Goal: Information Seeking & Learning: Learn about a topic

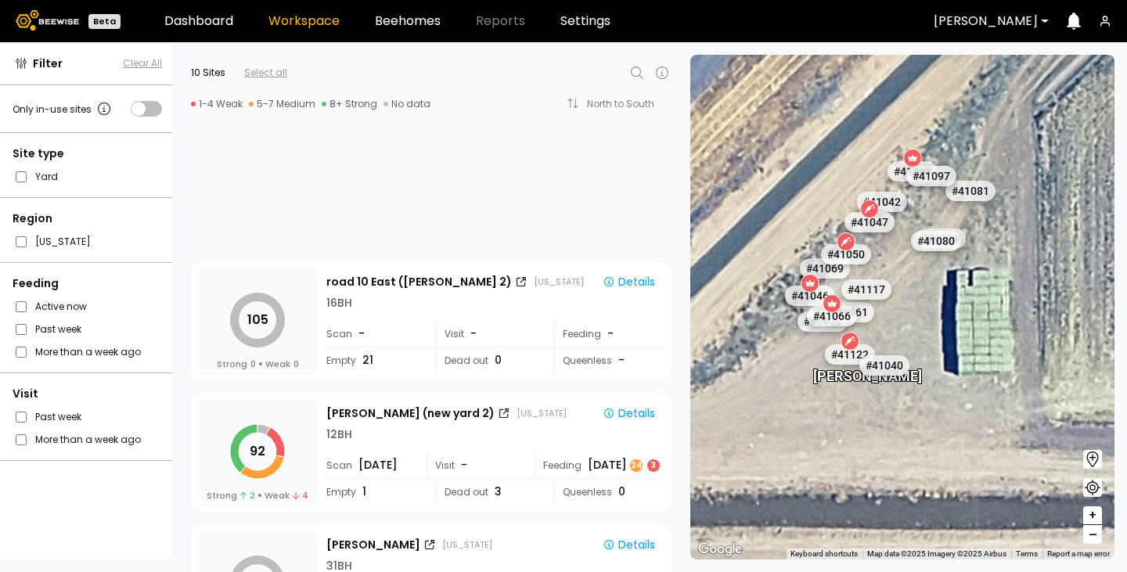
scroll to position [439, 0]
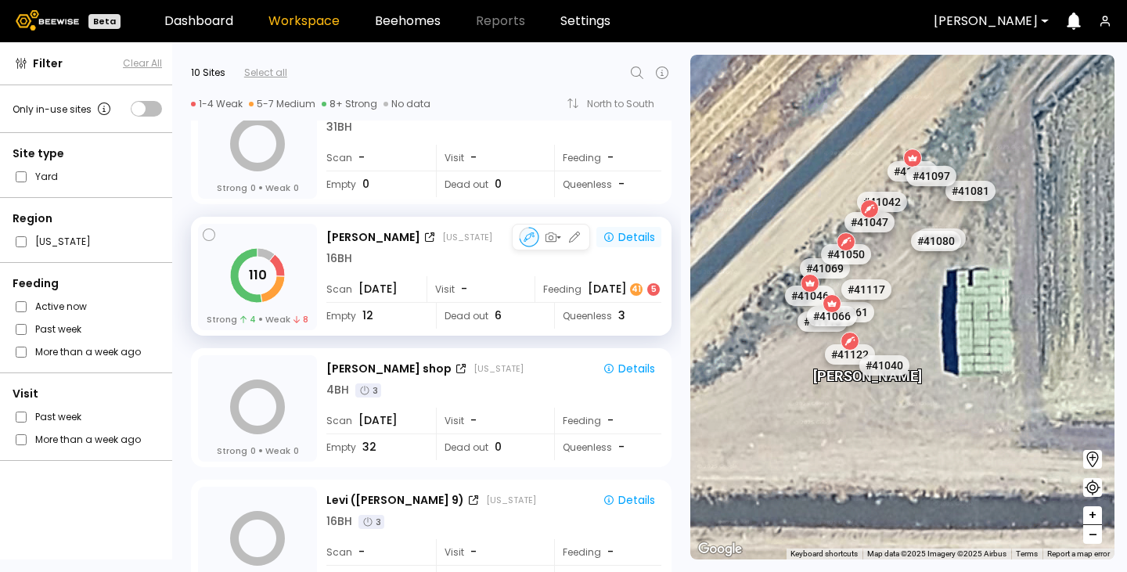
click at [632, 233] on div "Details" at bounding box center [629, 237] width 52 height 14
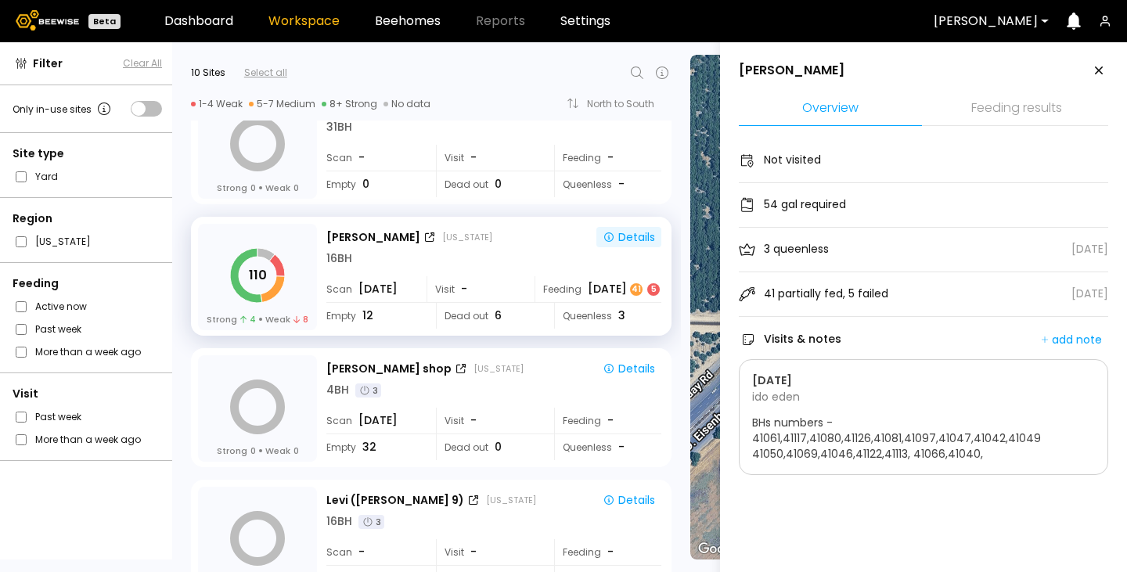
click at [1011, 110] on li "Feeding results" at bounding box center [1016, 109] width 183 height 34
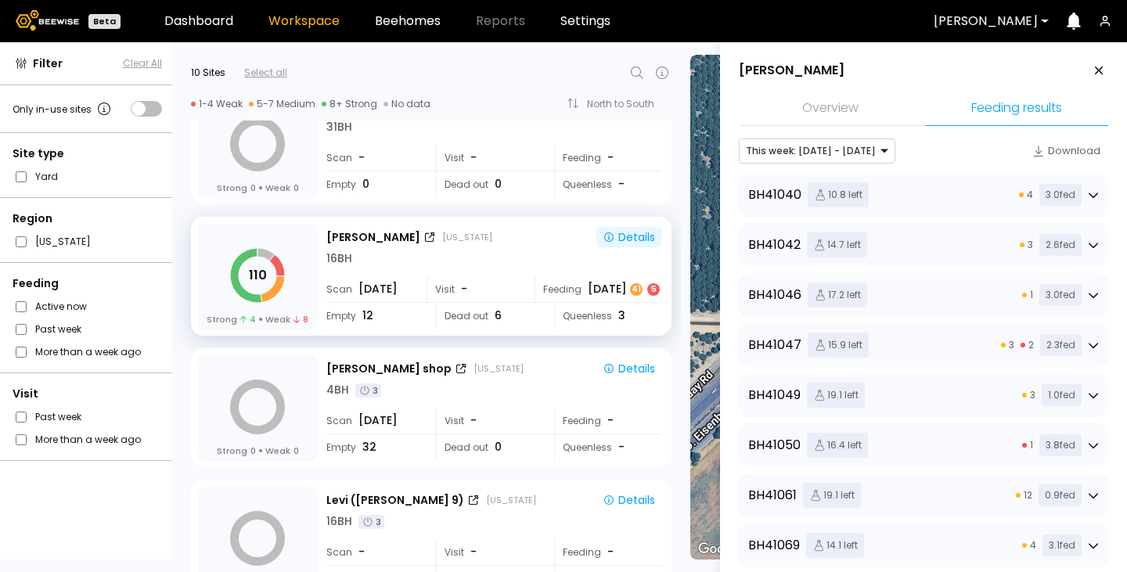
click at [867, 106] on li "Overview" at bounding box center [830, 109] width 183 height 34
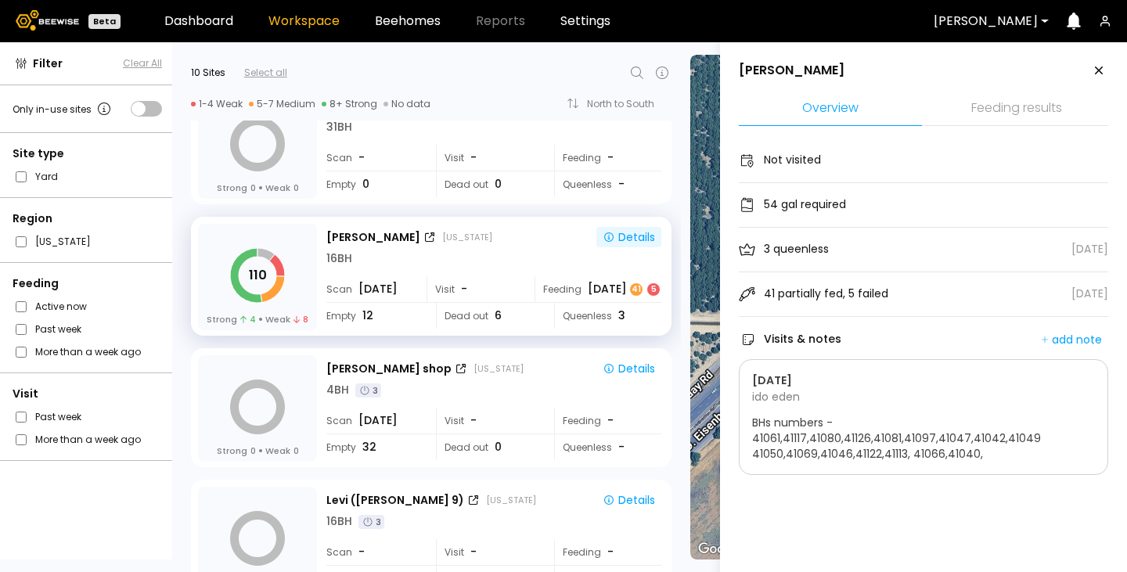
click at [867, 106] on li "Overview" at bounding box center [830, 109] width 183 height 34
click at [989, 102] on li "Feeding results" at bounding box center [1016, 109] width 183 height 34
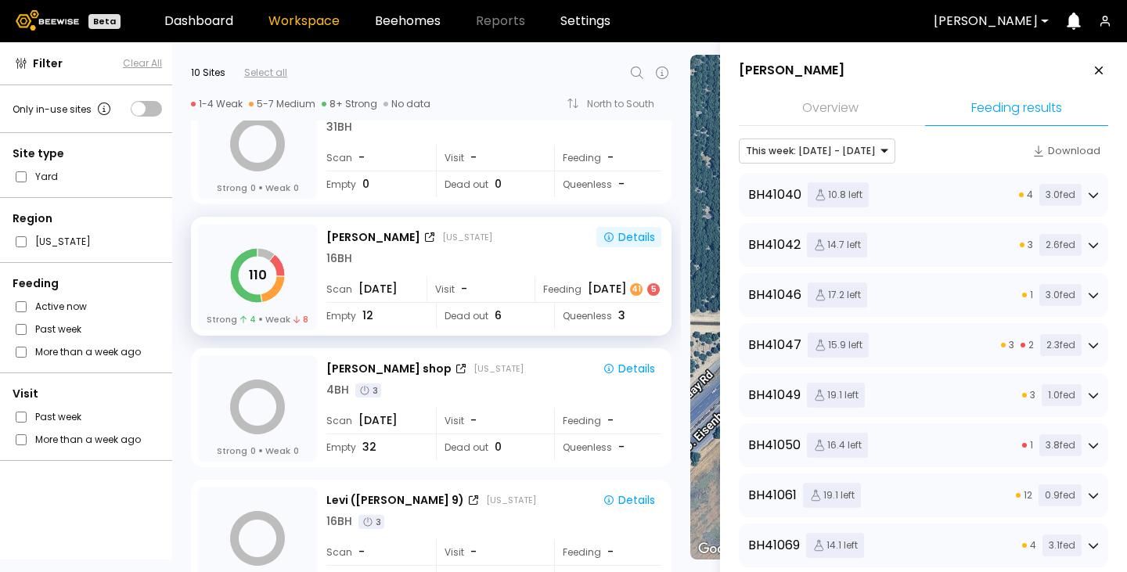
click at [950, 196] on div "BH 41040 10.8 left 4 3.0 fed" at bounding box center [923, 194] width 351 height 25
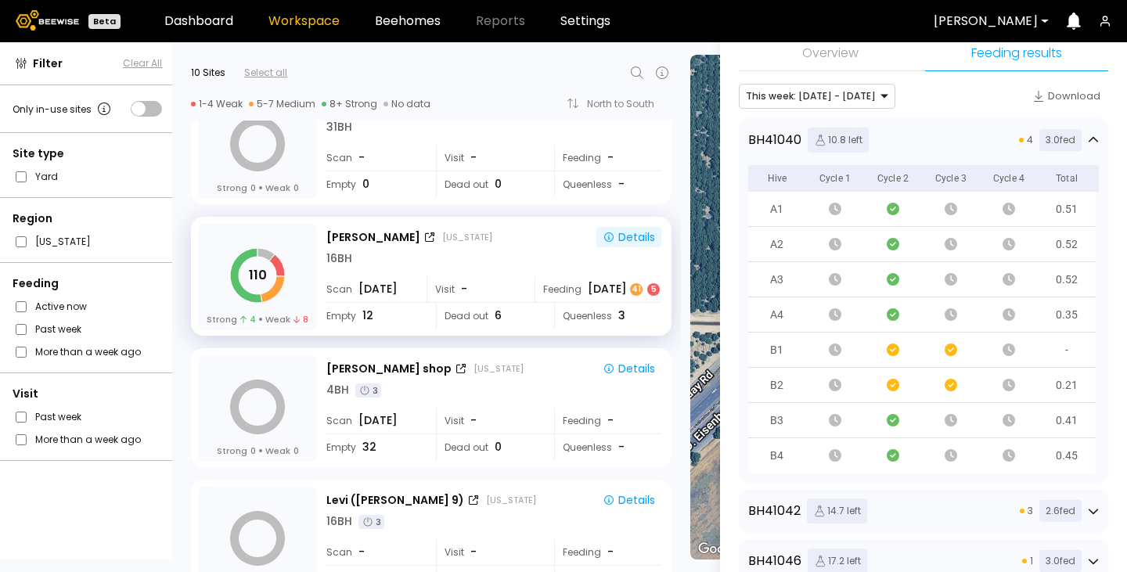
scroll to position [0, 0]
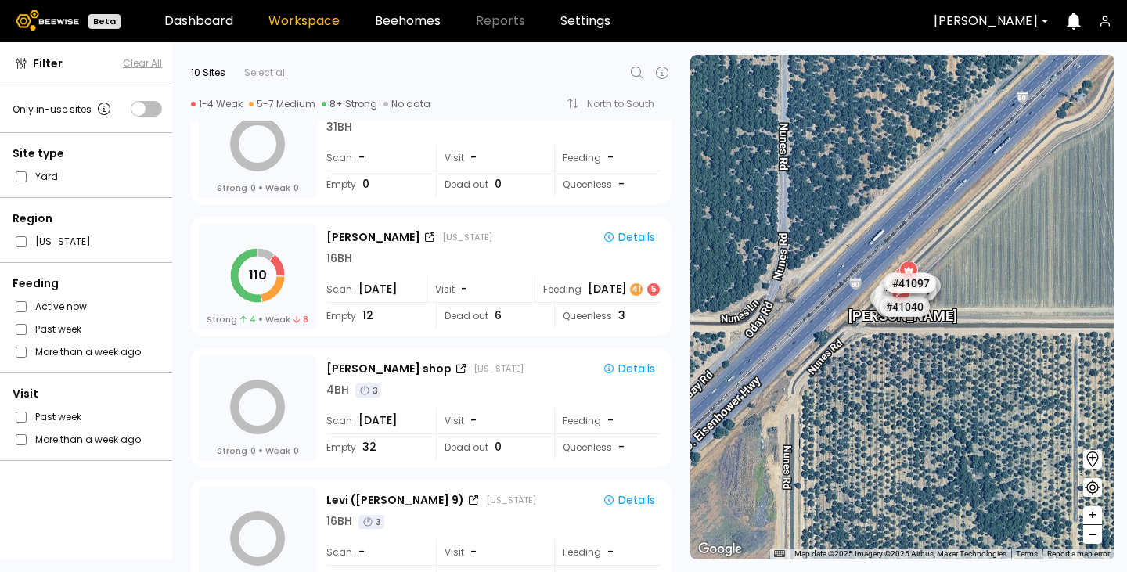
click at [712, 133] on div "[PERSON_NAME] # 41048 # 41104 # 40069 # 40702 # 40736 # 40113 # 40203 # 40190 #…" at bounding box center [902, 307] width 424 height 505
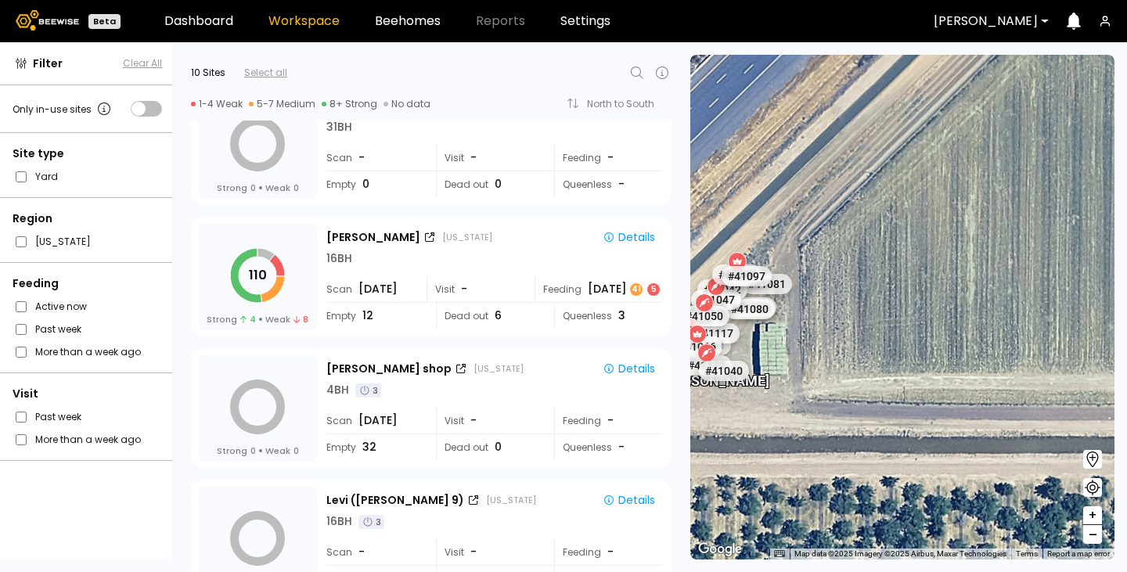
drag, startPoint x: 845, startPoint y: 290, endPoint x: 1054, endPoint y: 270, distance: 210.7
click at [1054, 270] on div "[PERSON_NAME] # 41048 # 41104 # 40069 # 40702 # 40736 # 40113 # 40203 # 40190 #…" at bounding box center [902, 307] width 424 height 505
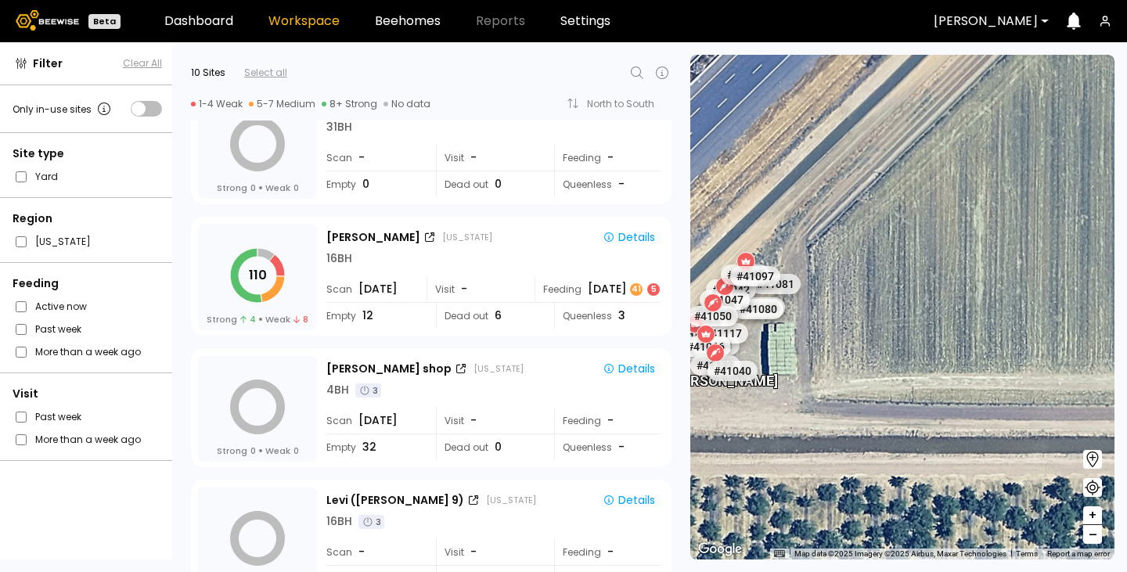
drag, startPoint x: 946, startPoint y: 283, endPoint x: 1043, endPoint y: 308, distance: 100.1
click at [1126, 288] on section "← Move left → Move right ↑ Move up ↓ Move down + Zoom in - Zoom out Home Jump l…" at bounding box center [908, 307] width 437 height 530
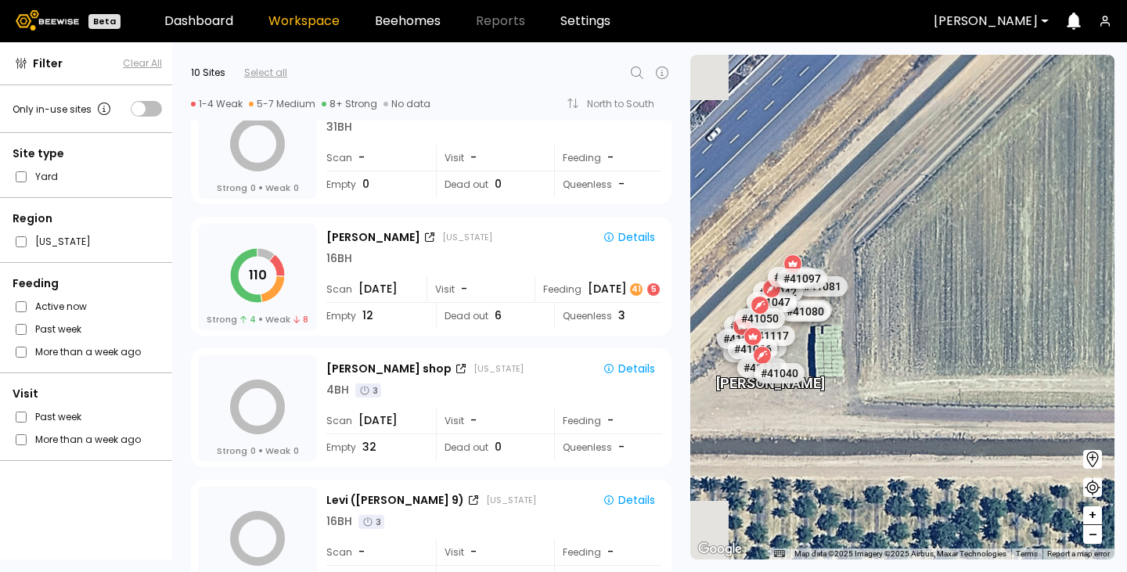
drag, startPoint x: 809, startPoint y: 369, endPoint x: 963, endPoint y: 381, distance: 154.7
click at [977, 382] on div "[PERSON_NAME] # 41048 # 41104 # 40069 # 40702 # 40736 # 40113 # 40203 # 40190 #…" at bounding box center [902, 307] width 424 height 505
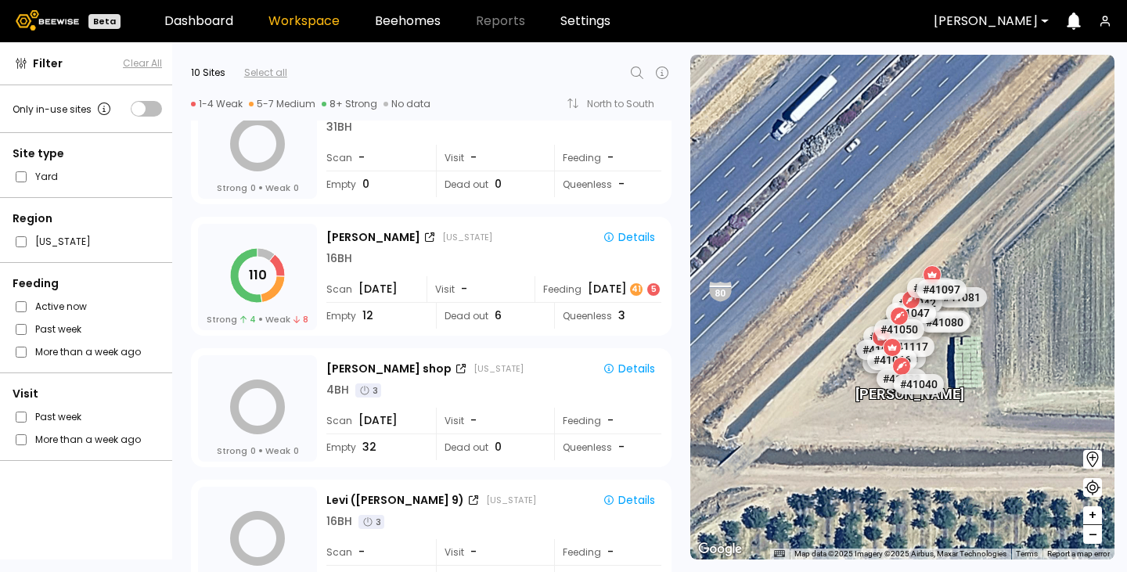
drag, startPoint x: 899, startPoint y: 377, endPoint x: 985, endPoint y: 393, distance: 87.5
click at [969, 393] on div "# 41040" at bounding box center [944, 394] width 50 height 20
